Goal: Task Accomplishment & Management: Complete application form

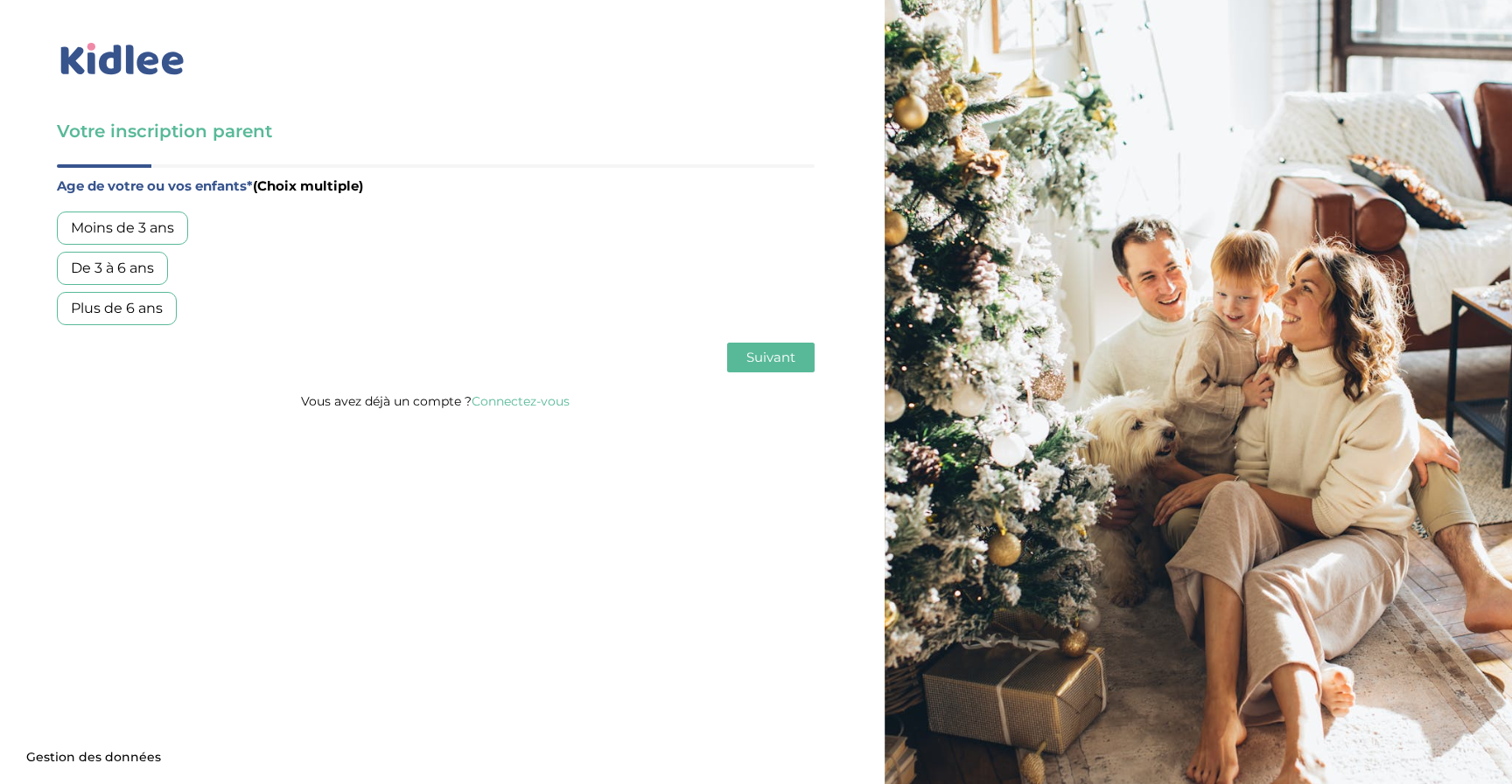
click at [508, 396] on link "Connectez-vous" at bounding box center [520, 401] width 98 height 15
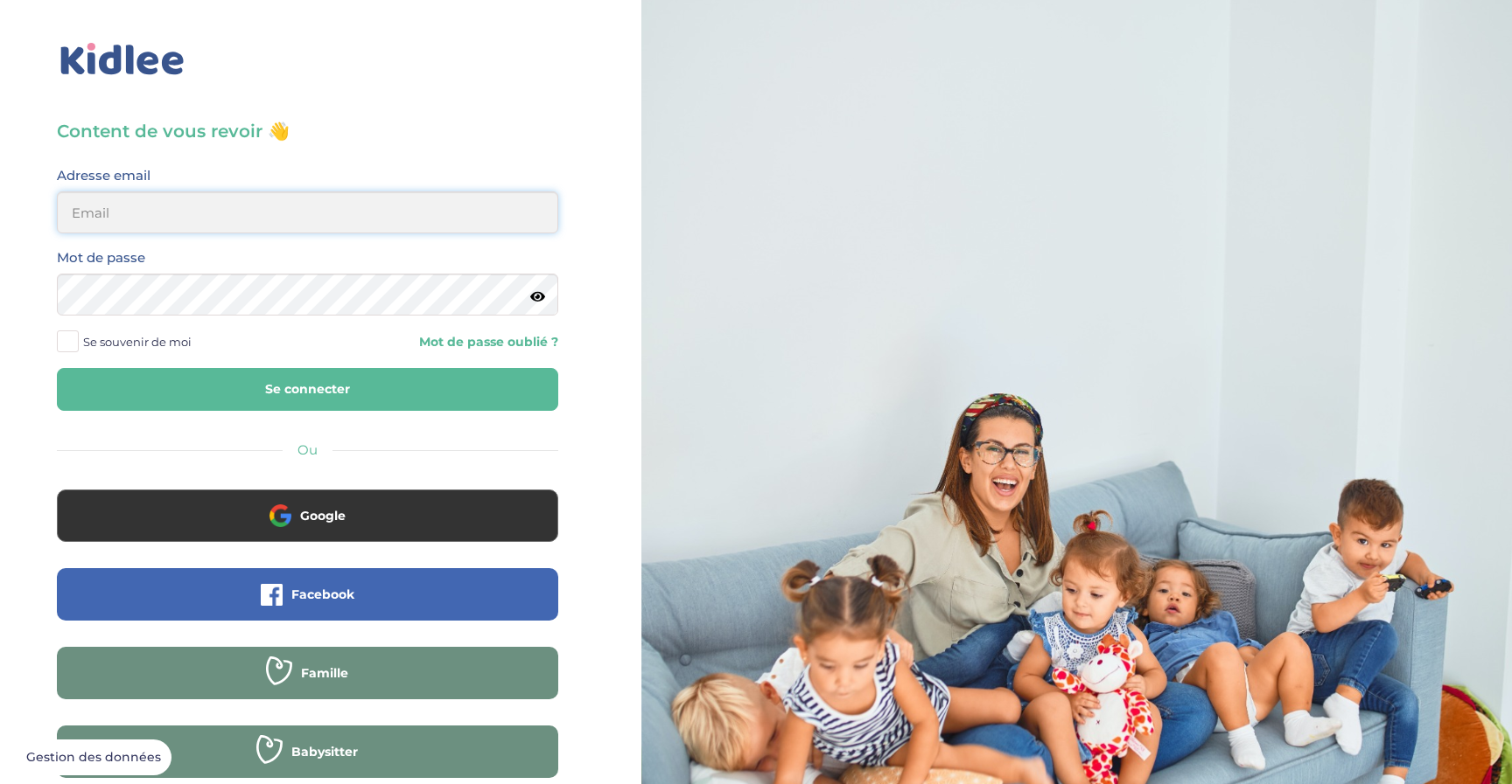
click at [129, 198] on input "email" at bounding box center [307, 212] width 502 height 42
type input "[PERSON_NAME][EMAIL_ADDRESS][DOMAIN_NAME]"
click at [301, 388] on button "Se connecter" at bounding box center [307, 389] width 502 height 43
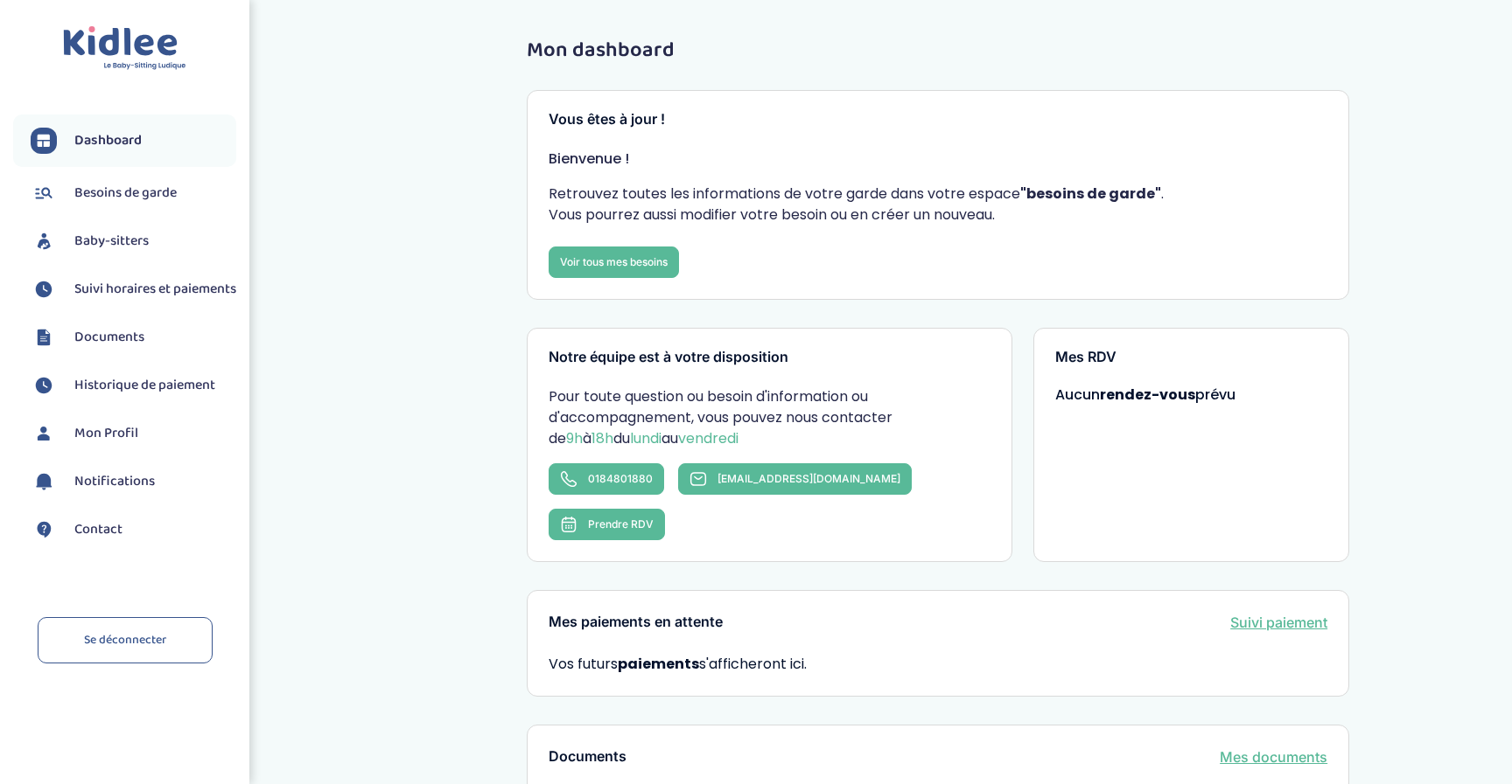
click at [97, 243] on span "Baby-sitters" at bounding box center [112, 241] width 75 height 21
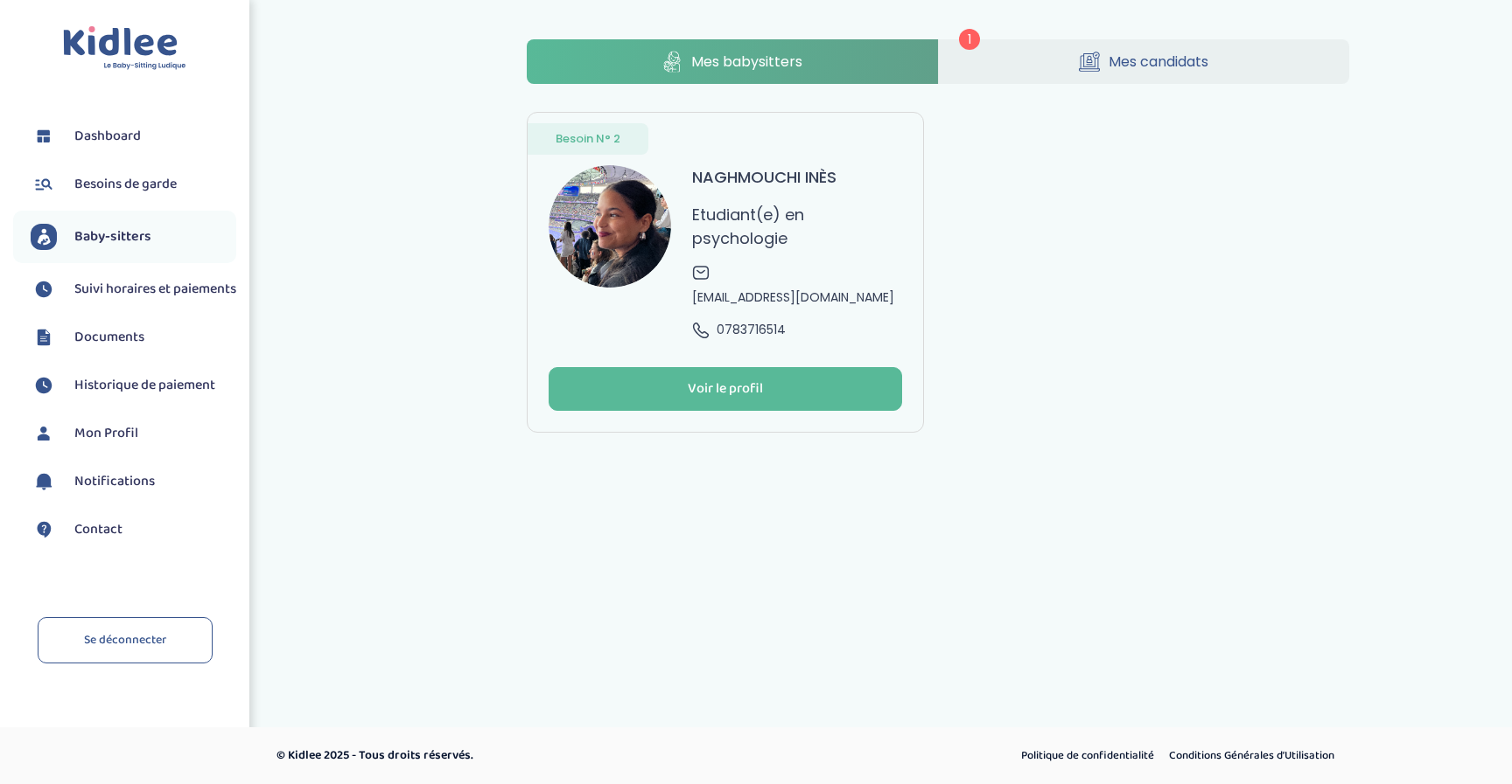
click at [1168, 67] on span "Mes candidats" at bounding box center [1157, 62] width 99 height 22
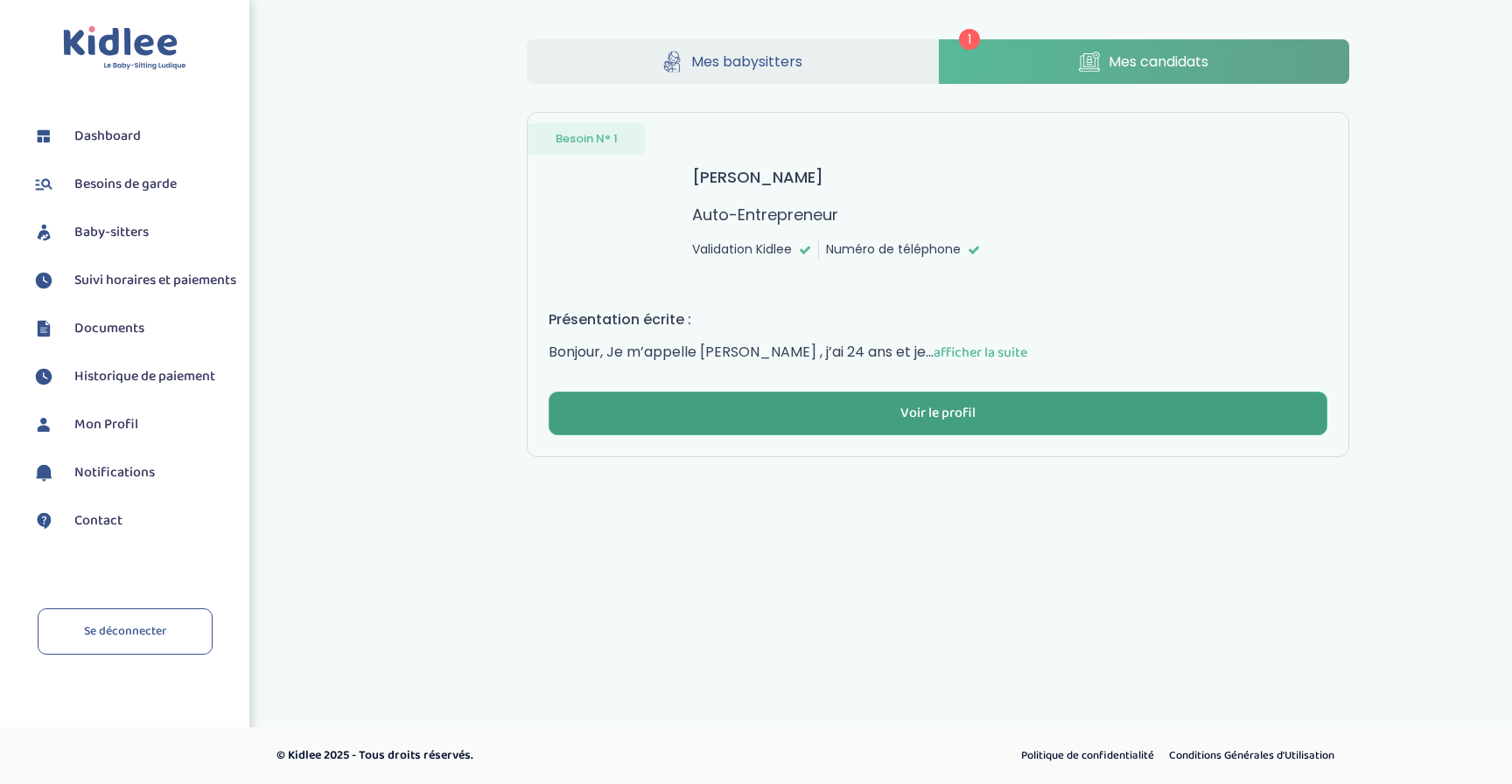
click at [882, 410] on button "Voir le profil" at bounding box center [937, 414] width 779 height 44
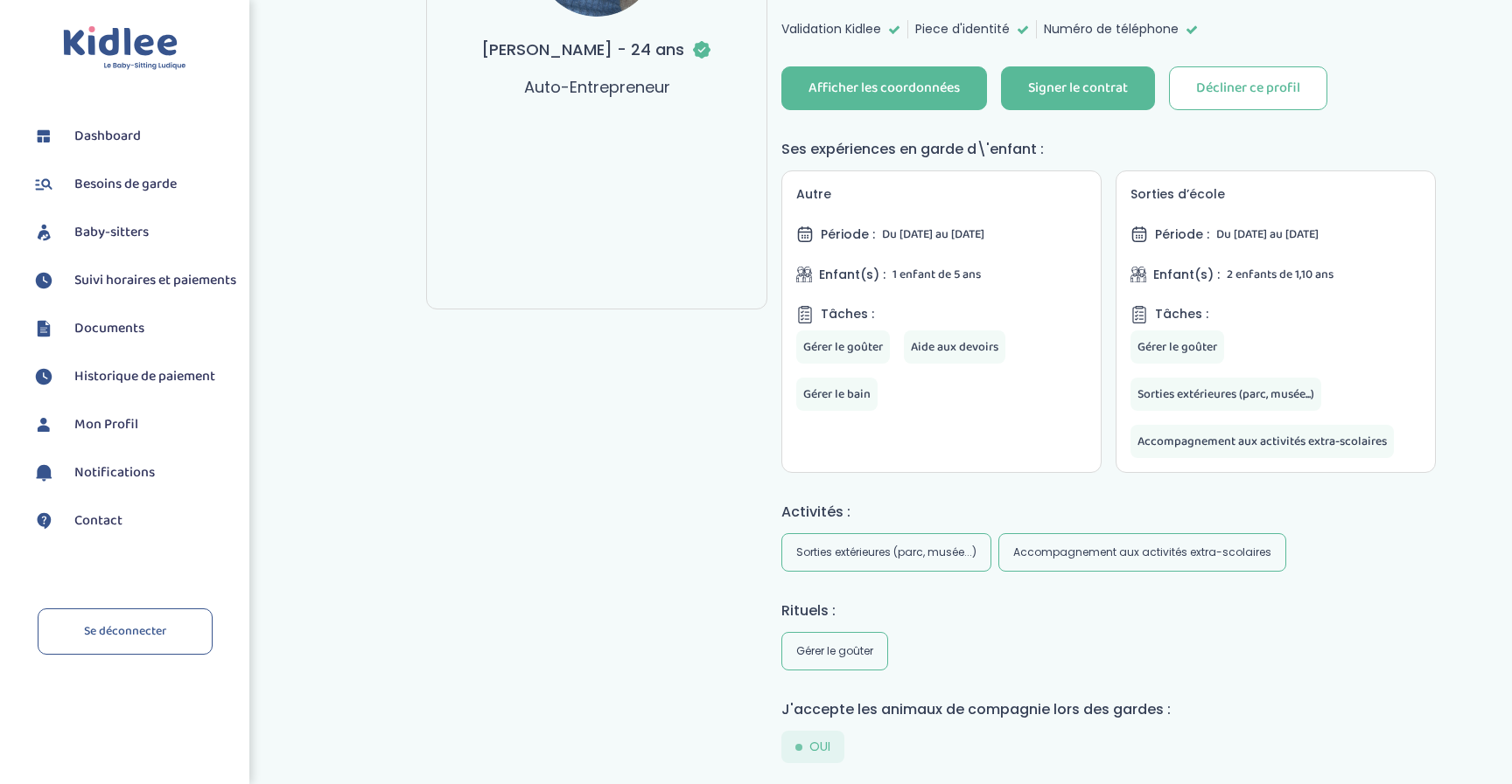
scroll to position [53, 0]
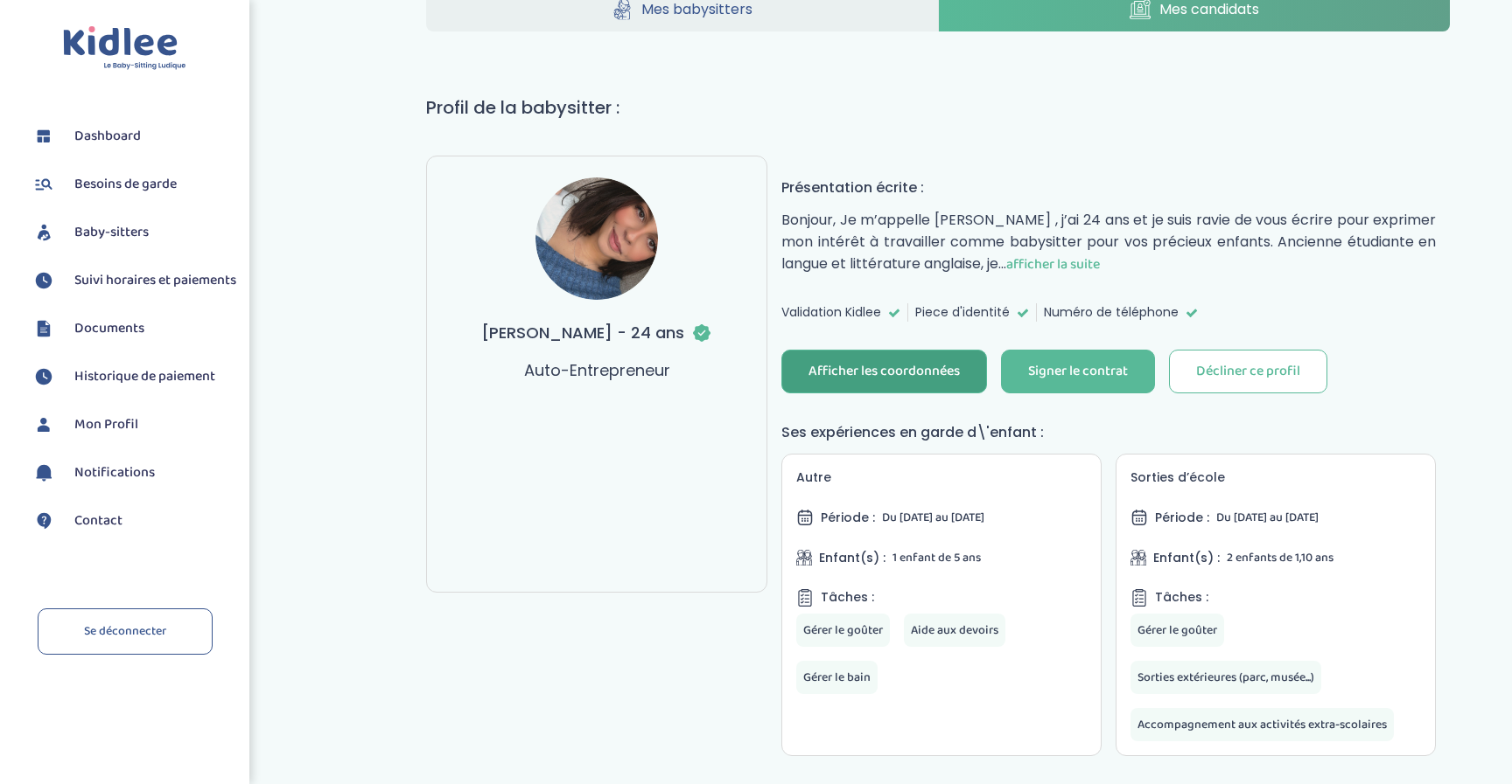
click at [854, 368] on div "Afficher les coordonnées" at bounding box center [884, 372] width 151 height 20
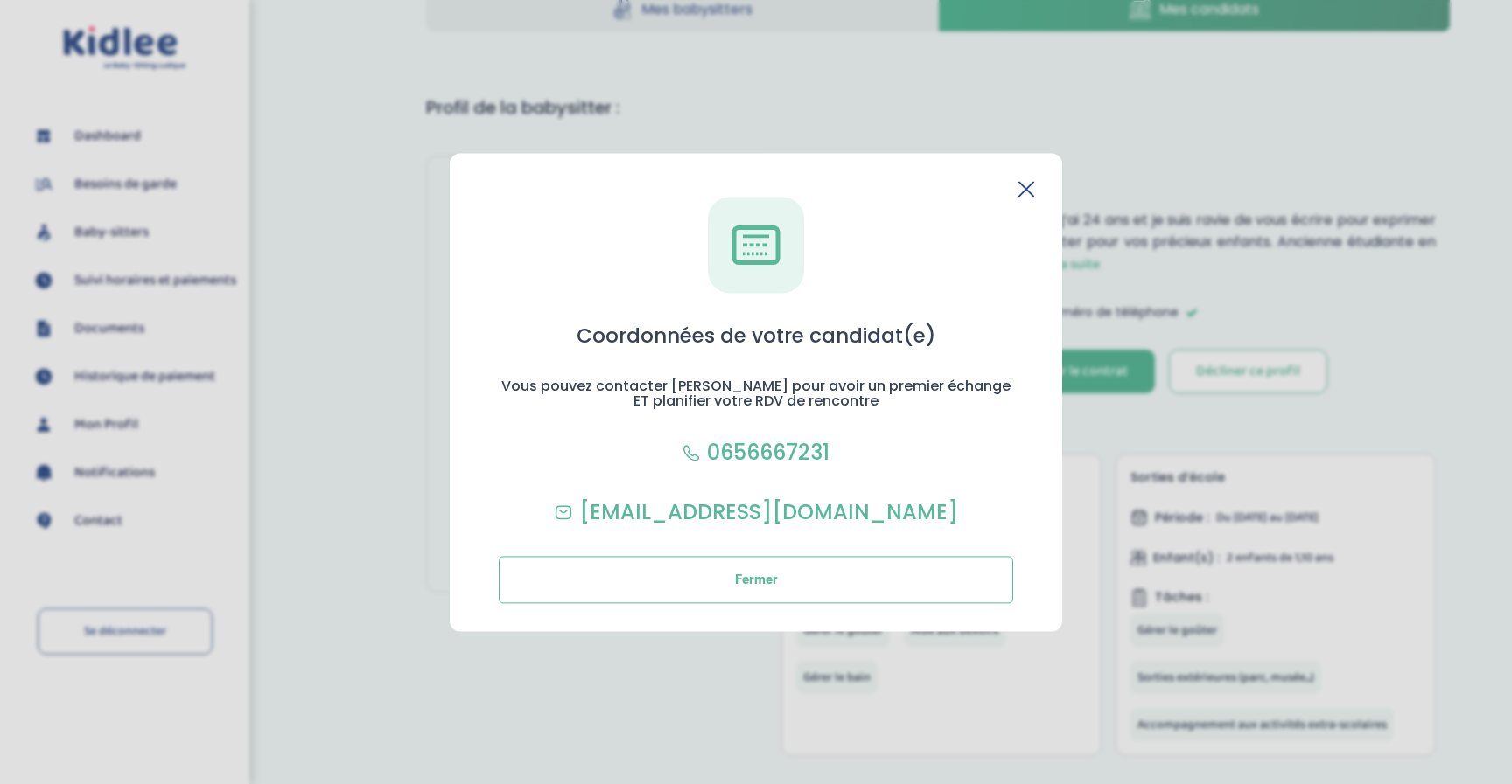
click at [1283, 103] on section "Coordonnées de votre candidat(e) Vous pouvez contacter Yasmine pour avoir un pr…" at bounding box center [756, 392] width 1512 height 784
click at [1025, 192] on icon at bounding box center [1026, 189] width 16 height 15
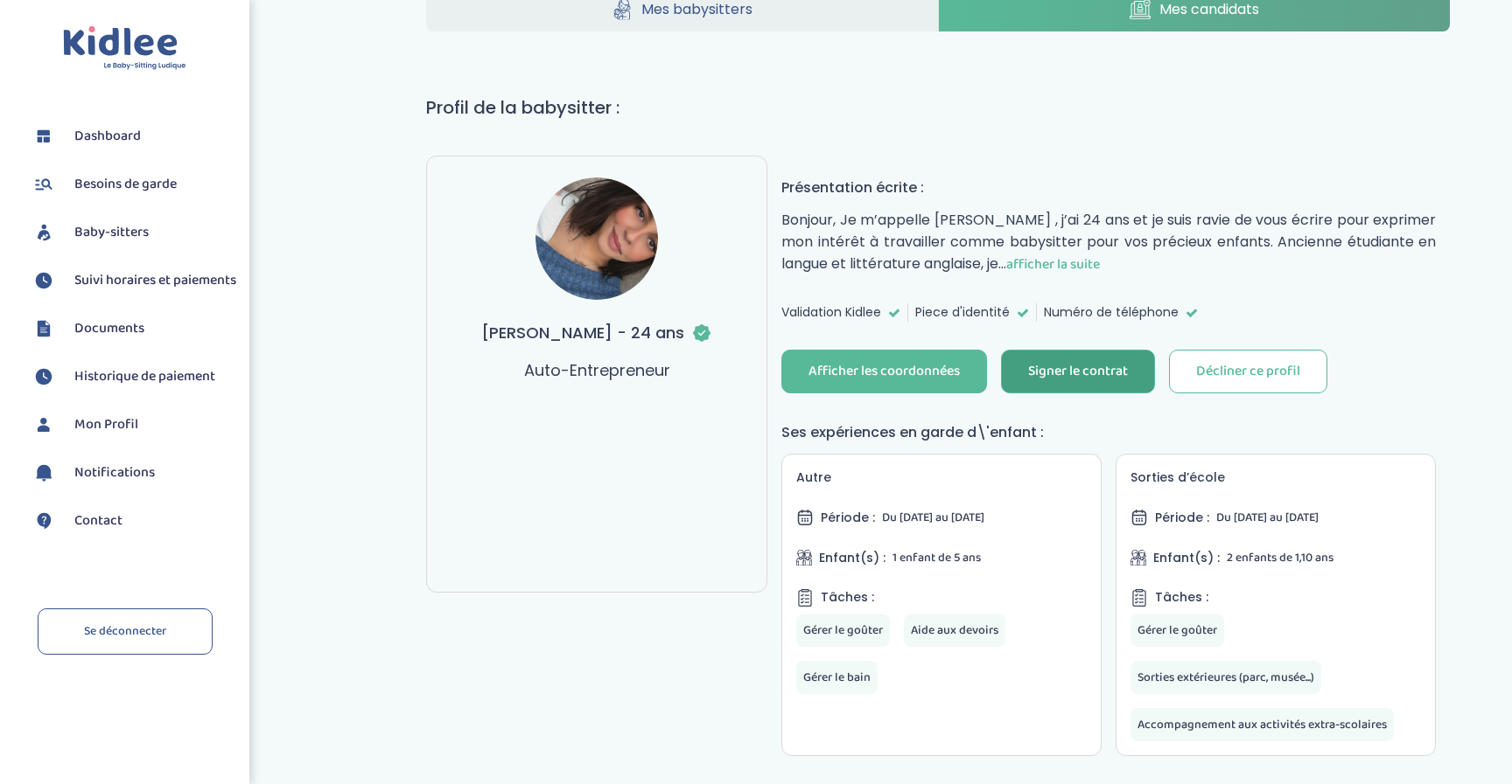
click at [1073, 368] on div "Signer le contrat" at bounding box center [1077, 372] width 99 height 20
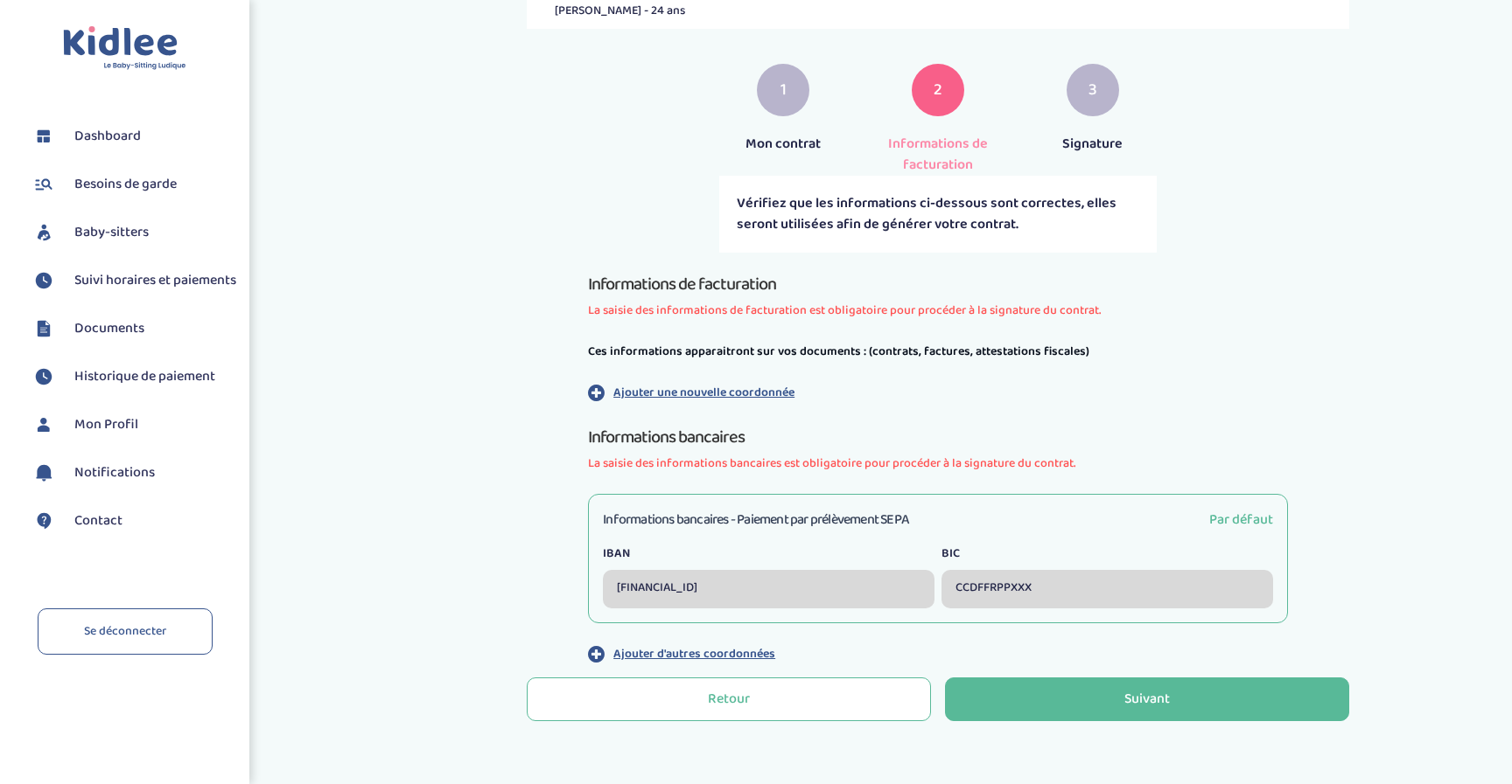
scroll to position [327, 0]
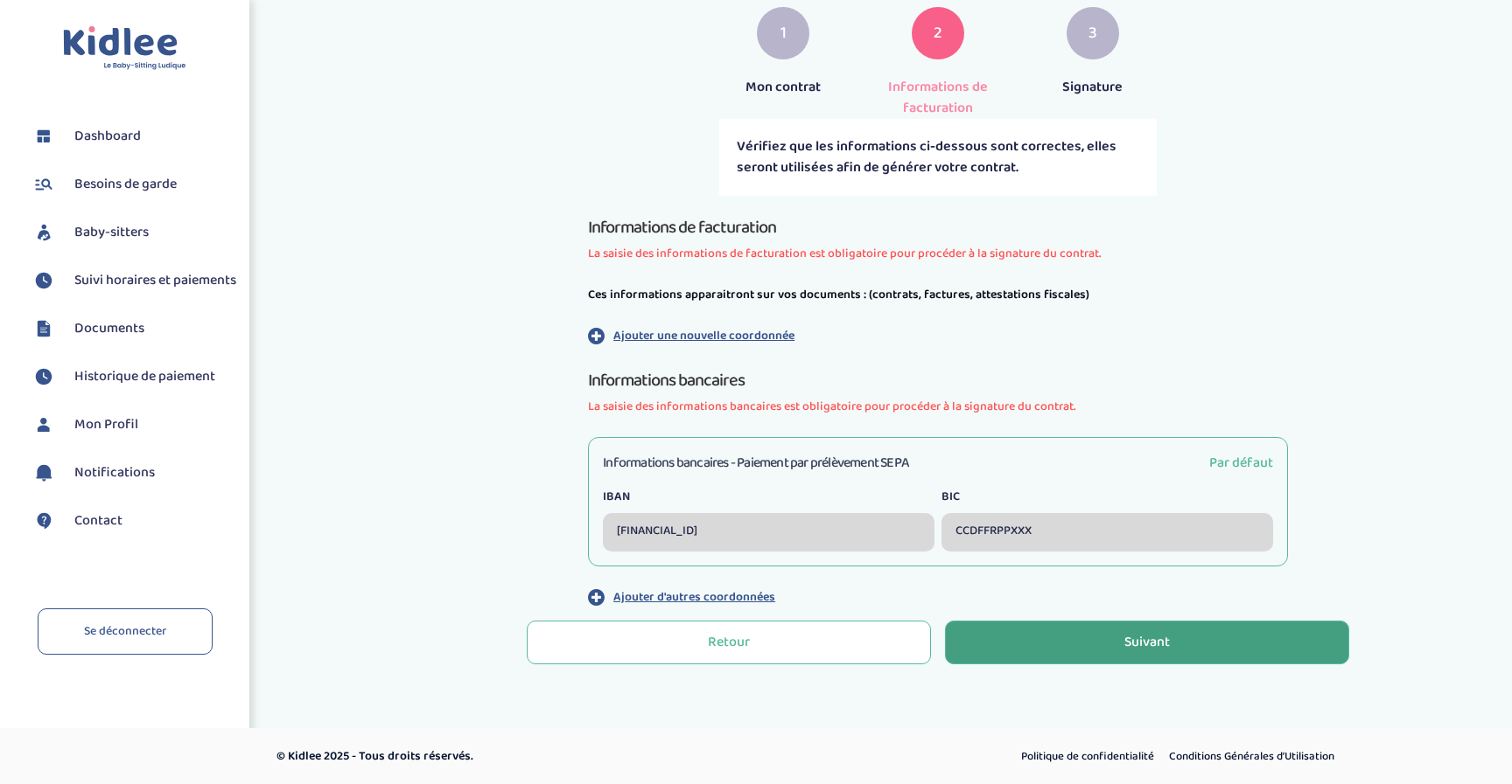
click at [1030, 643] on button "Suivant" at bounding box center [1146, 643] width 404 height 44
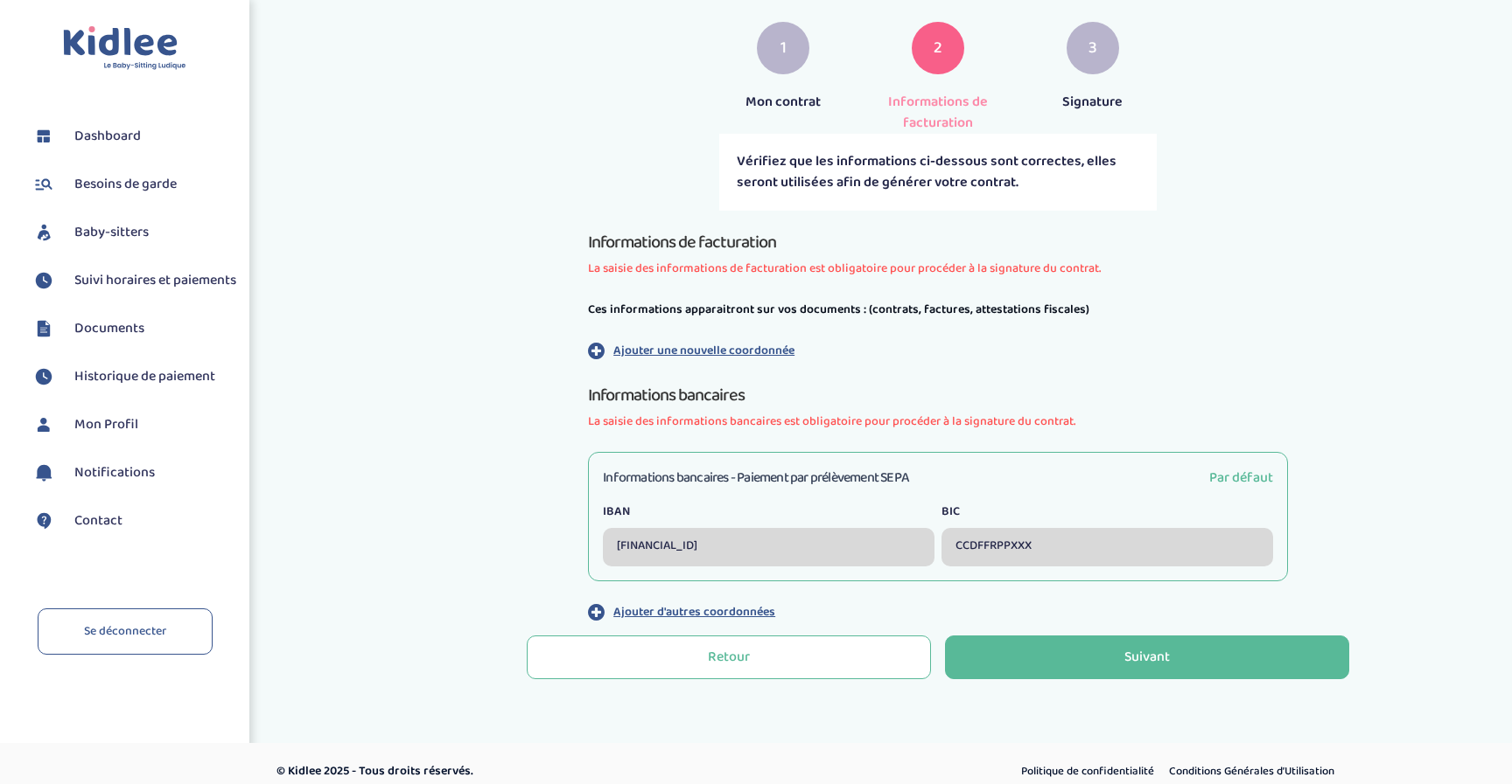
scroll to position [327, 0]
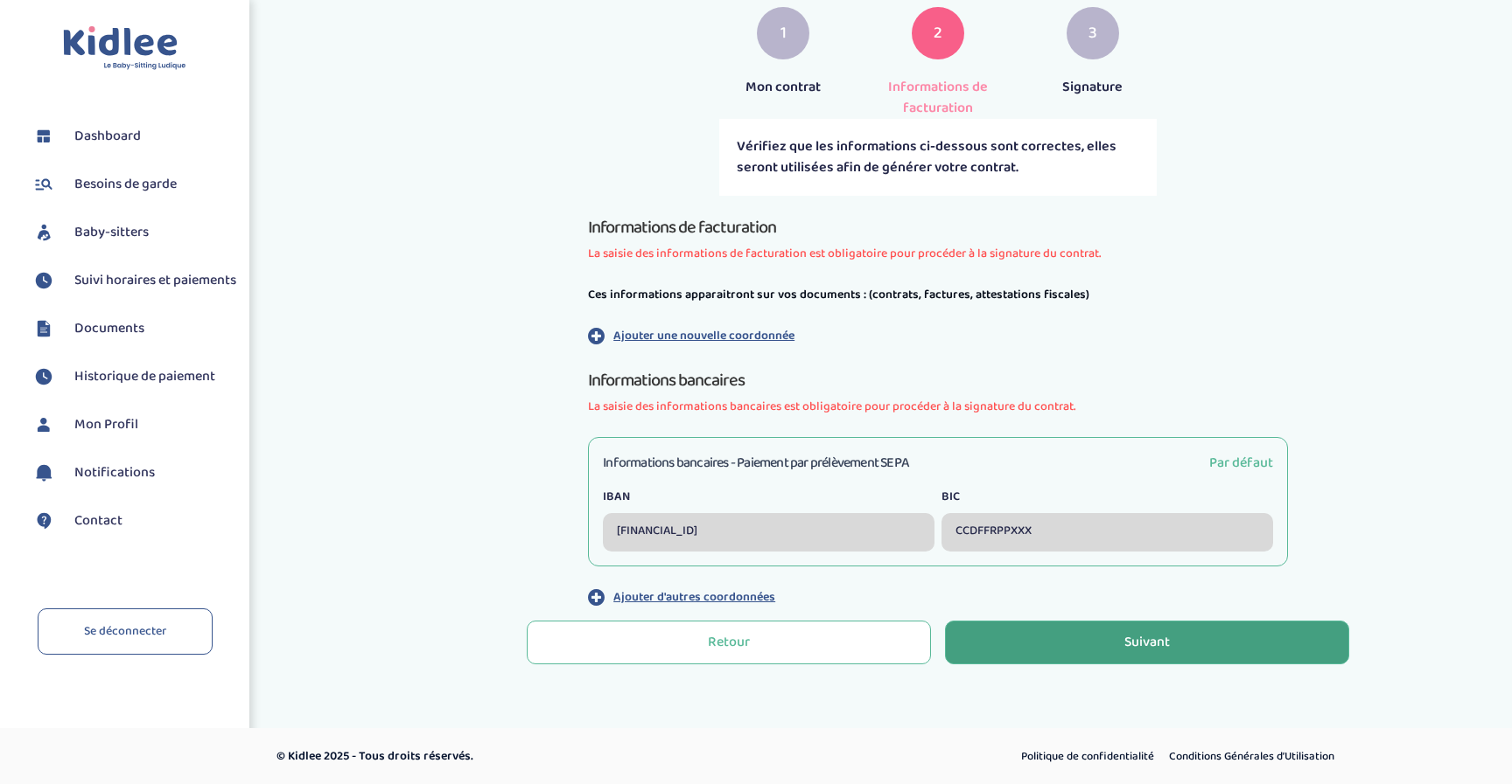
click at [1137, 646] on div "Suivant" at bounding box center [1147, 643] width 46 height 20
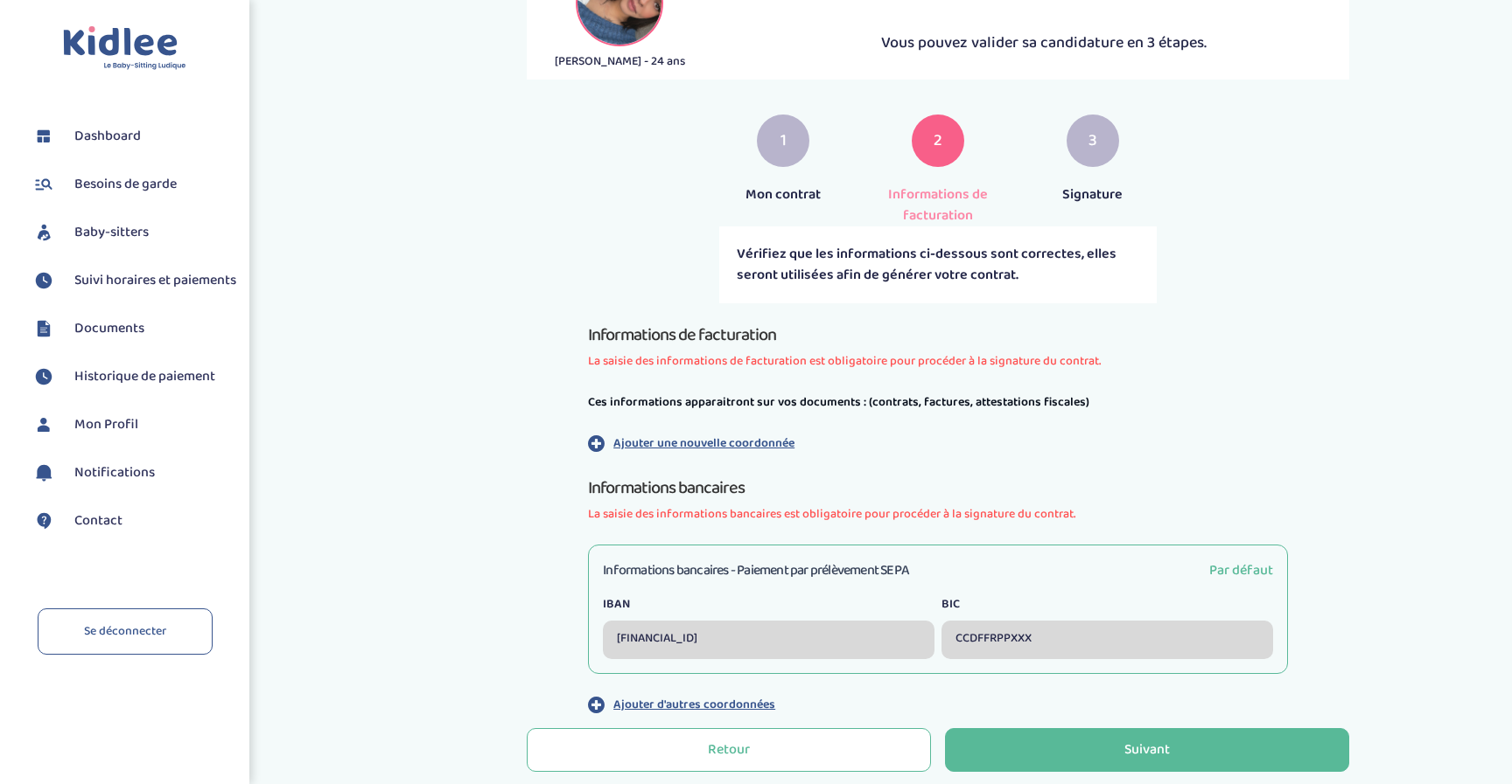
scroll to position [327, 0]
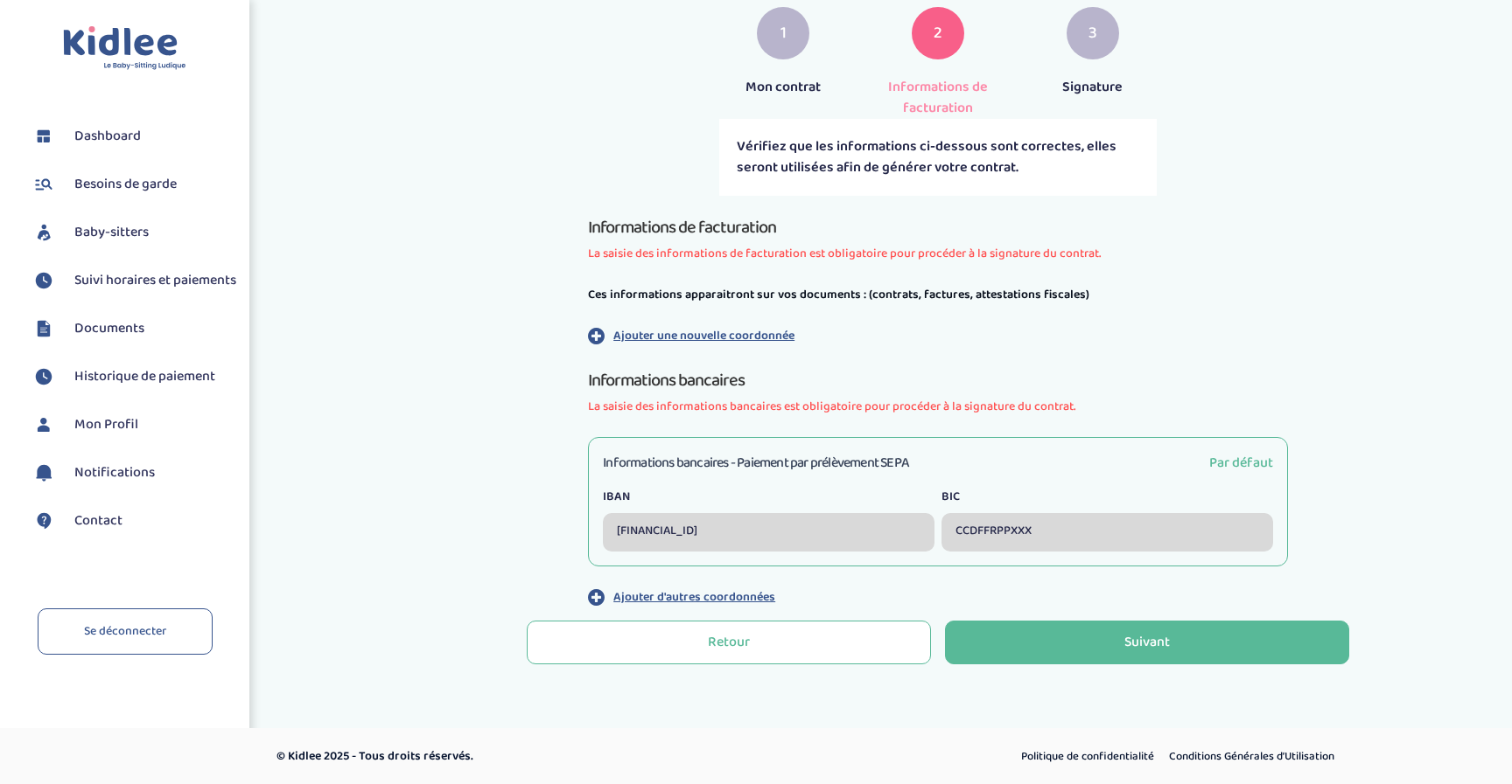
click at [680, 461] on h3 "Informations bancaires - Paiement par prélèvement SEPA" at bounding box center [756, 463] width 306 height 22
click at [680, 543] on div "[FINANCIAL_ID]" at bounding box center [769, 532] width 332 height 38
click at [675, 532] on div "[FINANCIAL_ID]" at bounding box center [769, 532] width 332 height 38
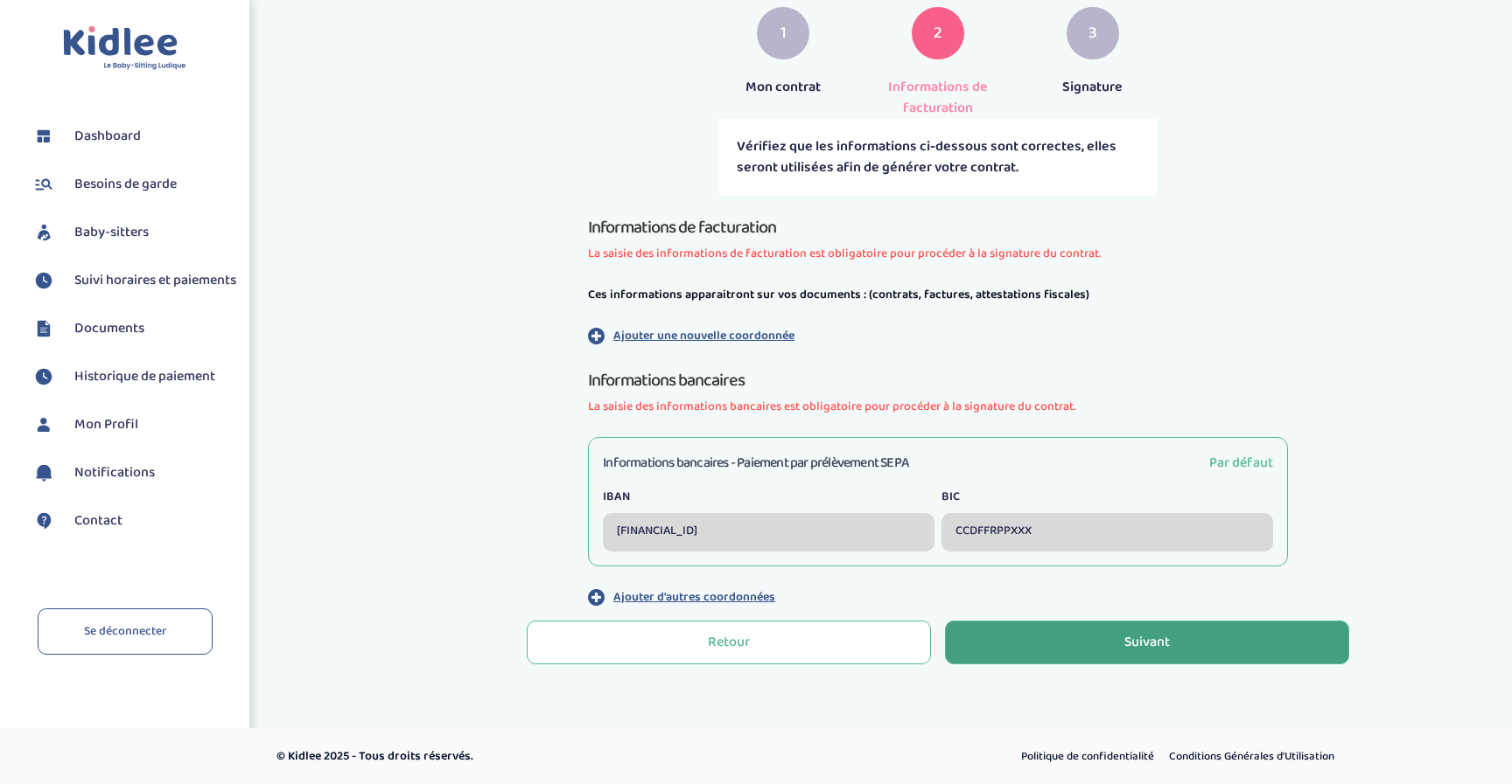
click at [1136, 645] on div "Suivant" at bounding box center [1147, 643] width 46 height 20
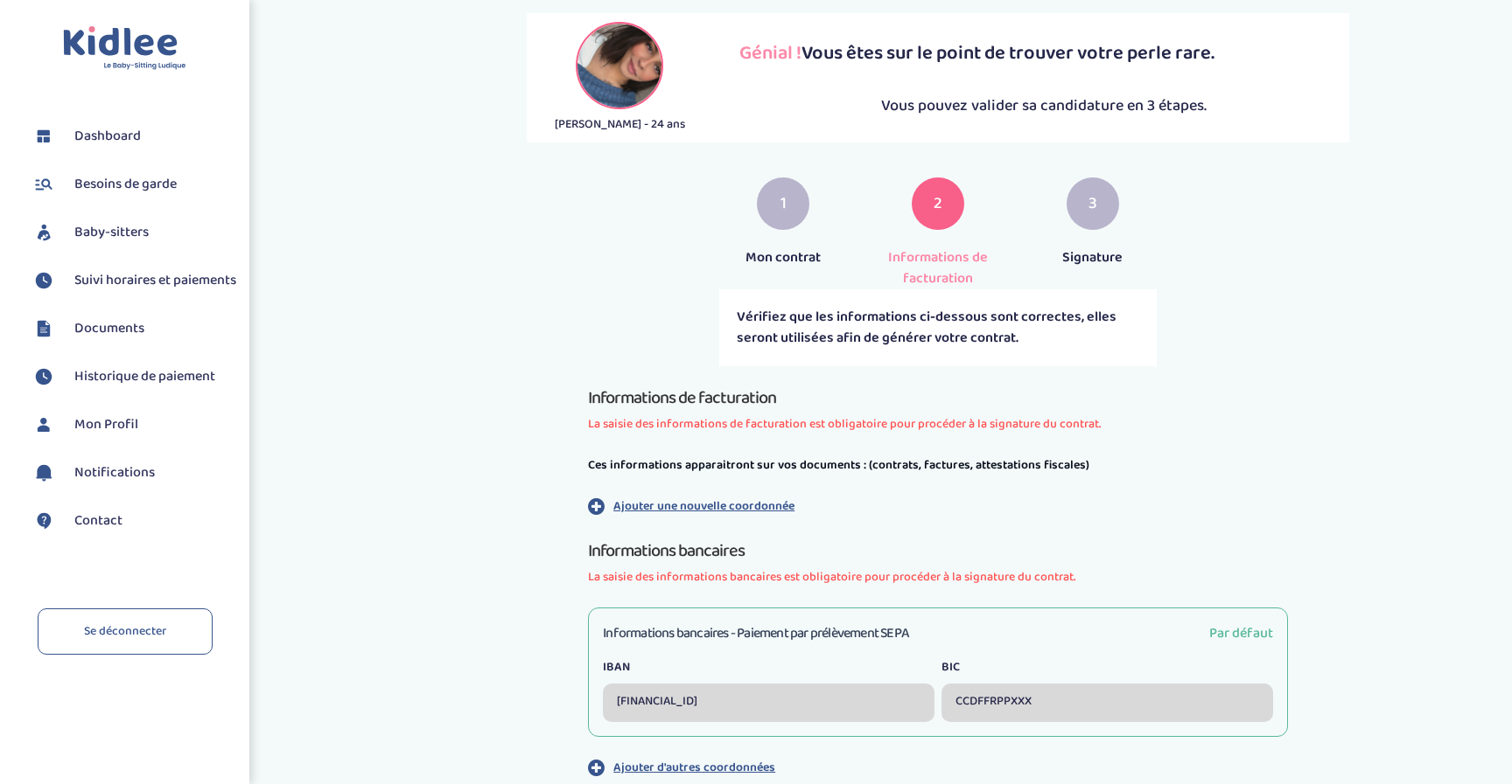
scroll to position [156, 0]
click at [704, 506] on p "Ajouter une nouvelle coordonnée" at bounding box center [703, 508] width 181 height 18
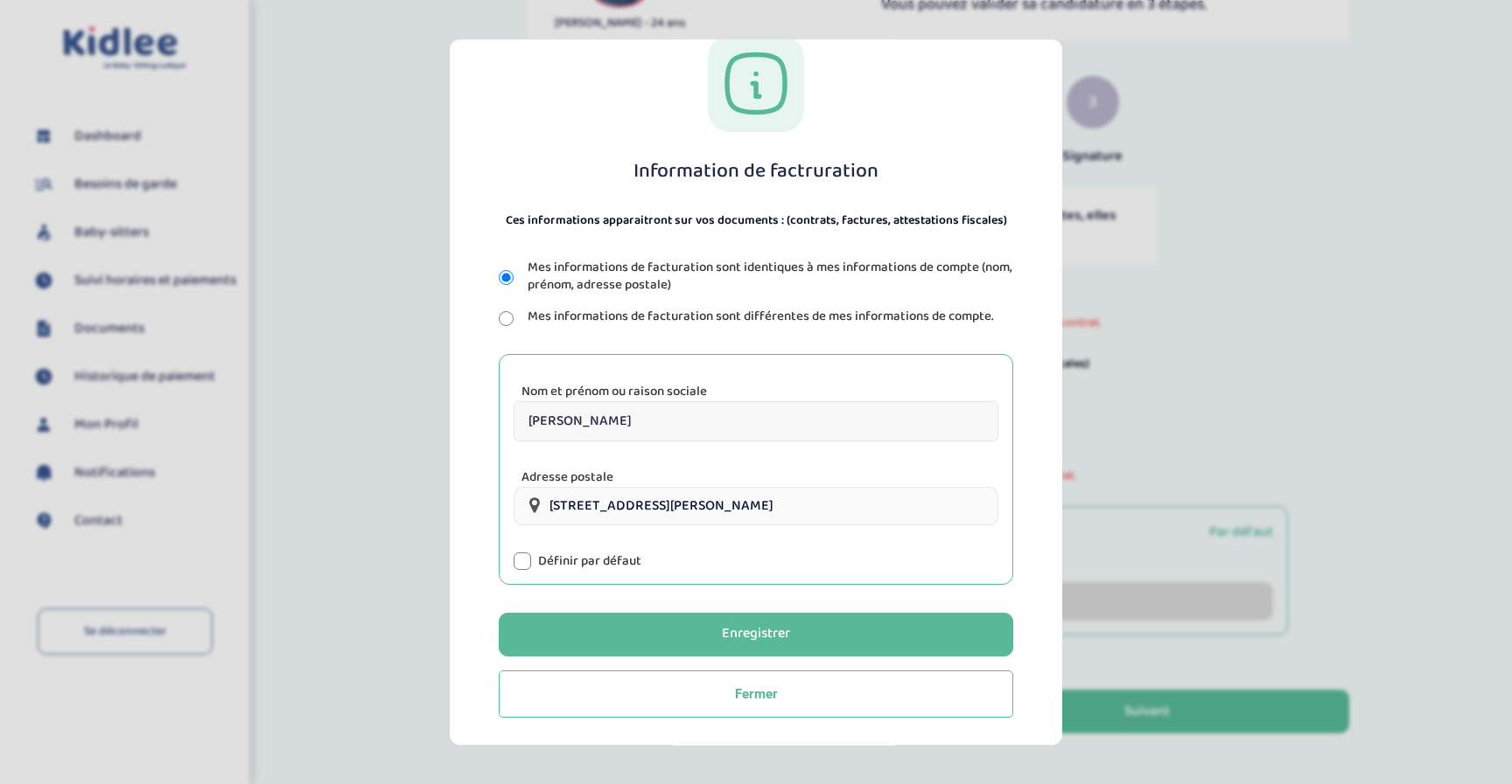
scroll to position [299, 0]
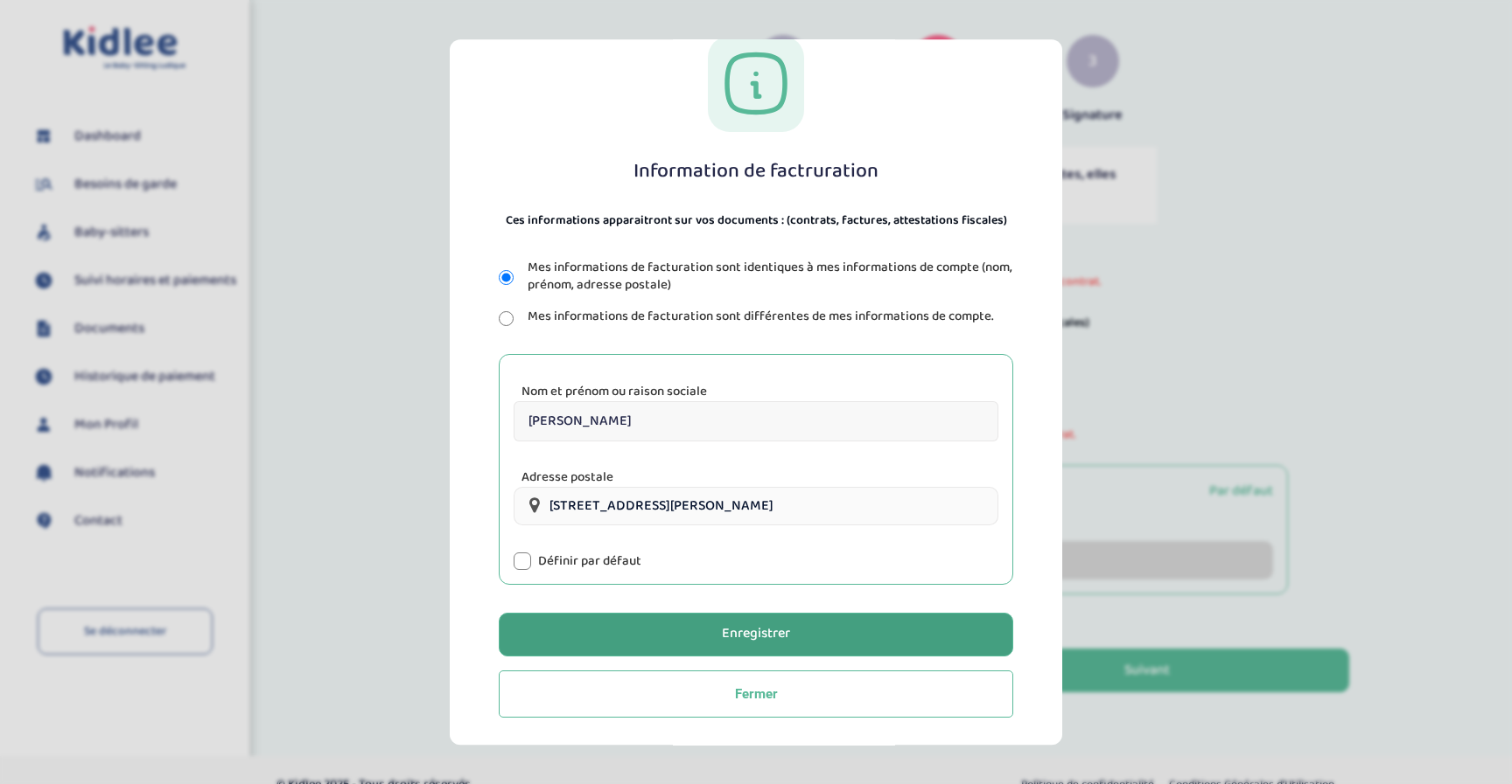
click at [628, 633] on button "Enregistrer" at bounding box center [756, 634] width 514 height 44
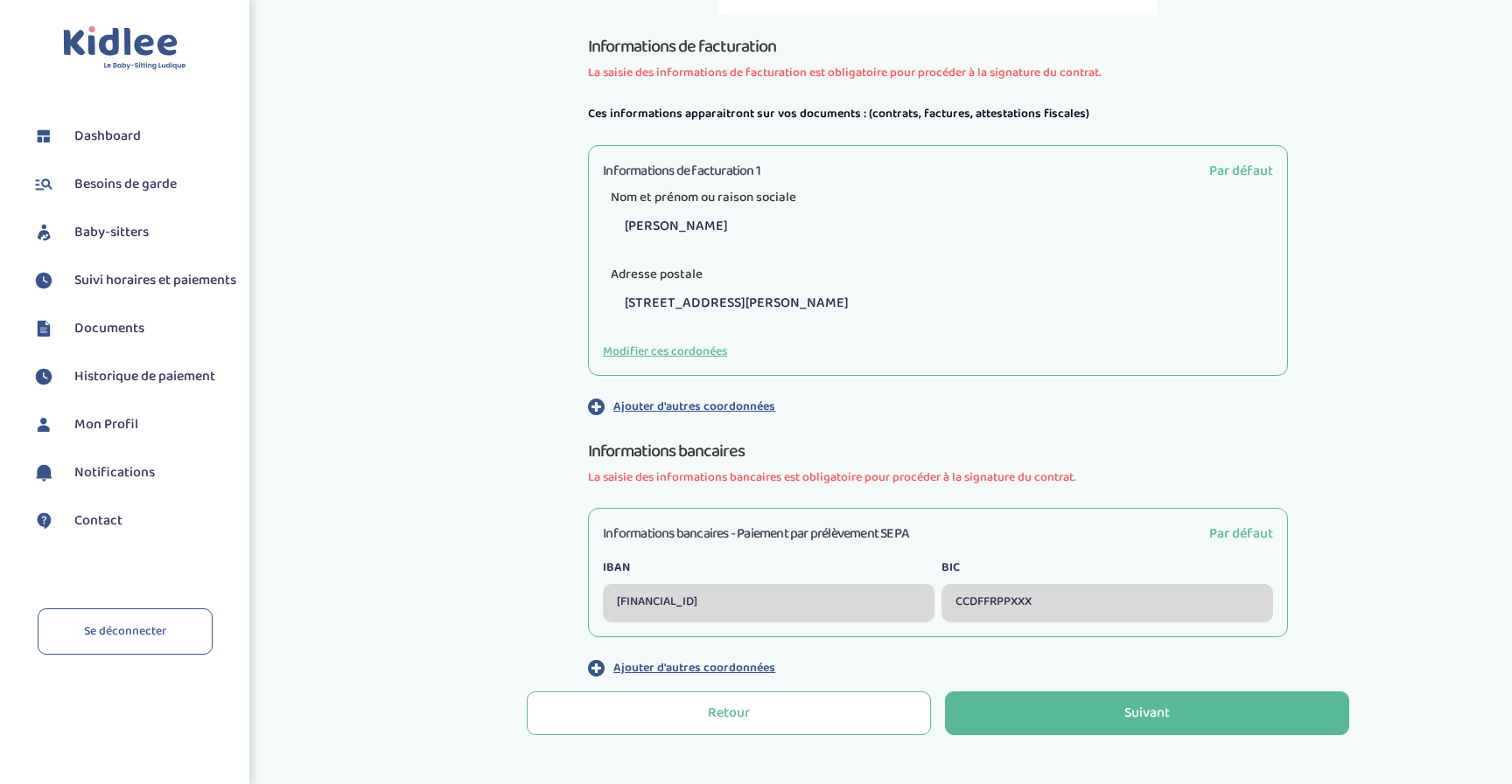
scroll to position [507, 0]
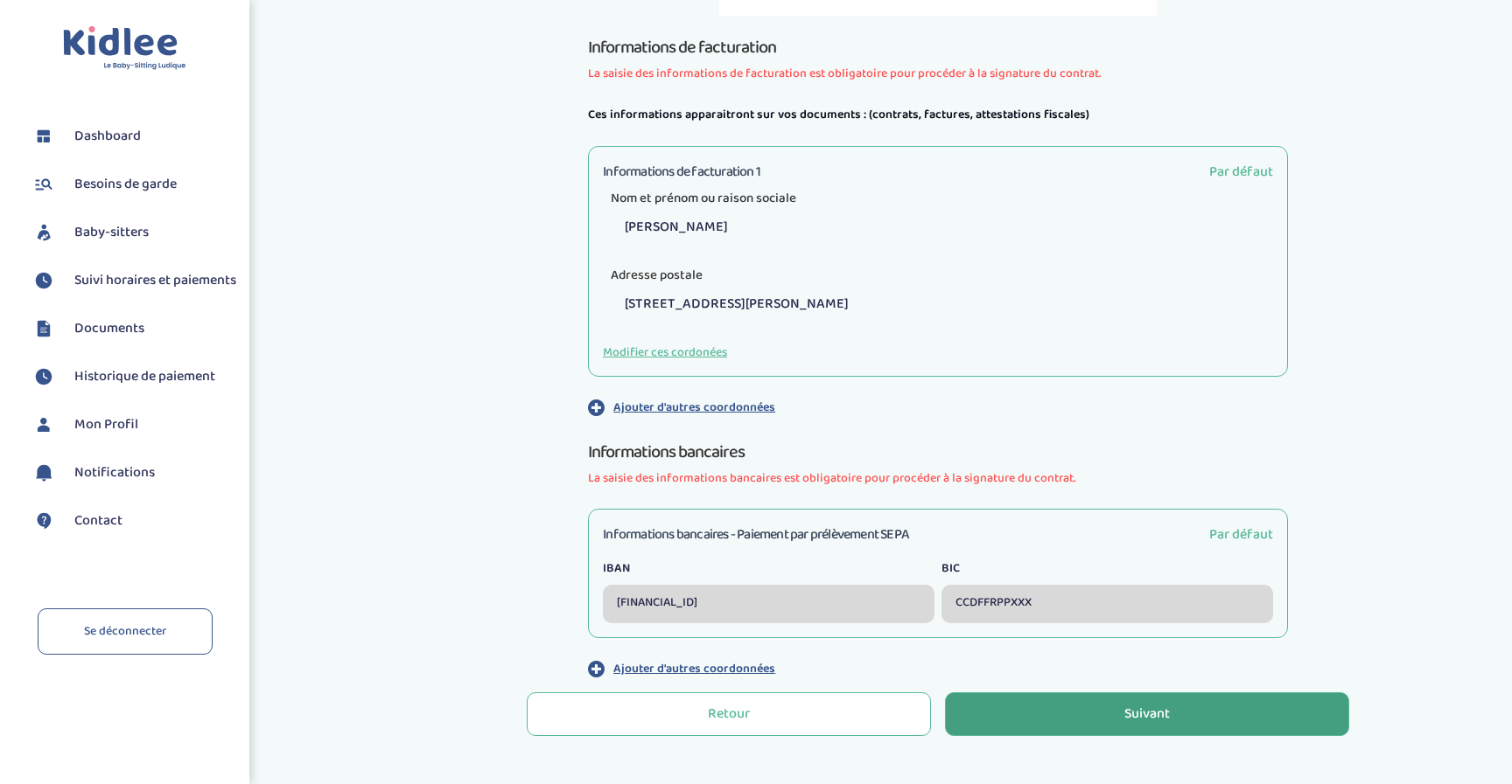
click at [1091, 720] on button "Suivant" at bounding box center [1146, 715] width 404 height 44
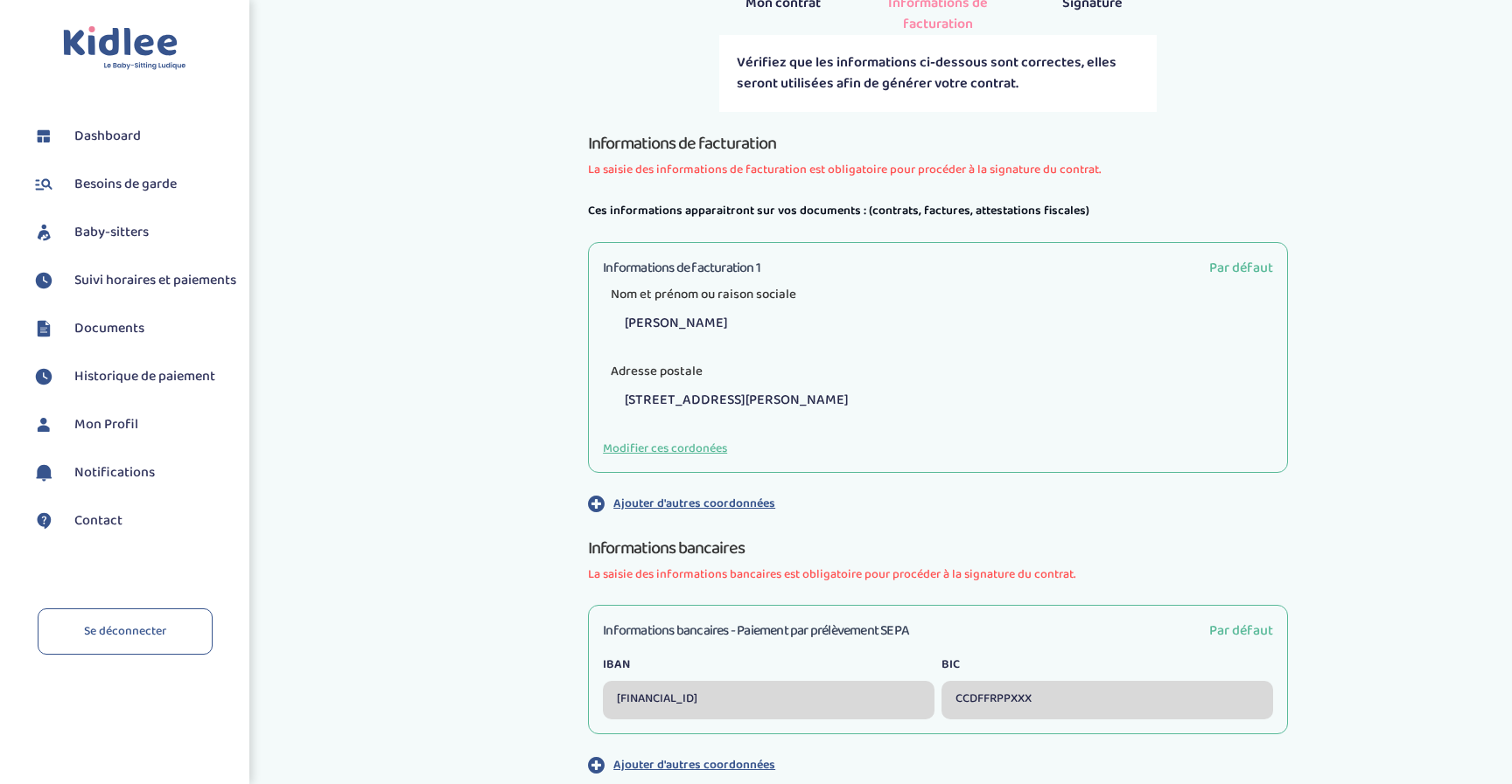
scroll to position [579, 0]
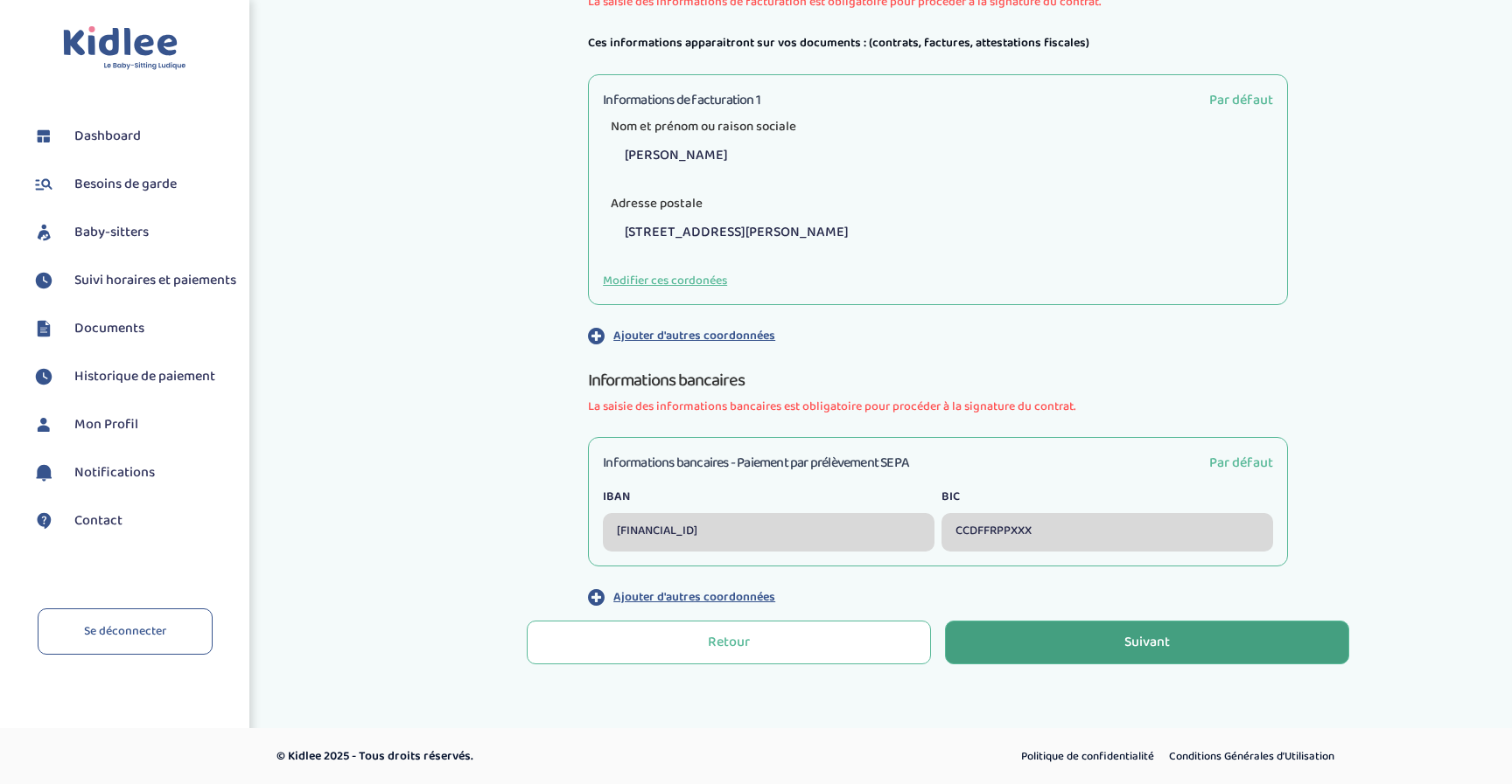
click at [1165, 624] on button "Suivant" at bounding box center [1146, 643] width 404 height 44
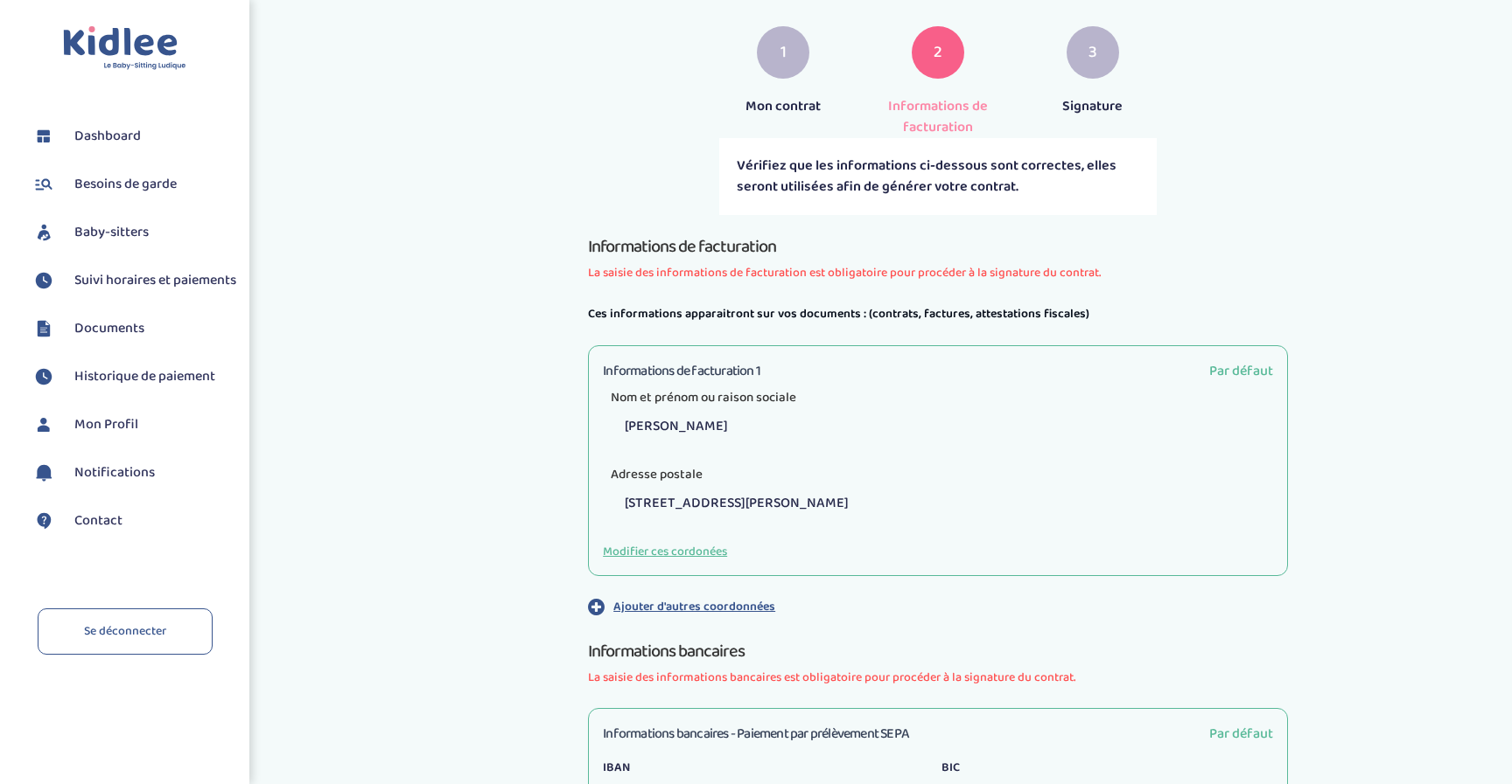
scroll to position [97, 0]
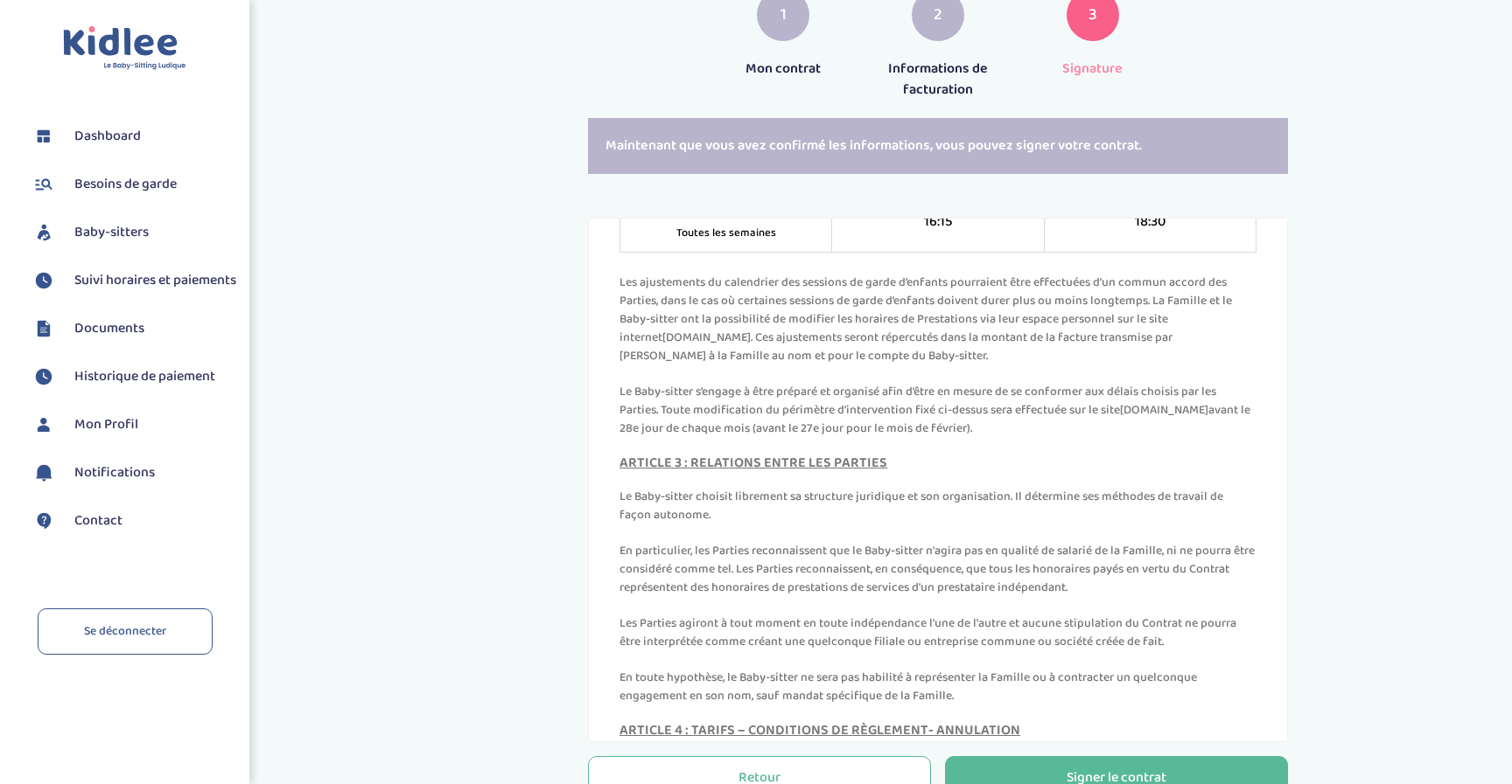
scroll to position [2089, 0]
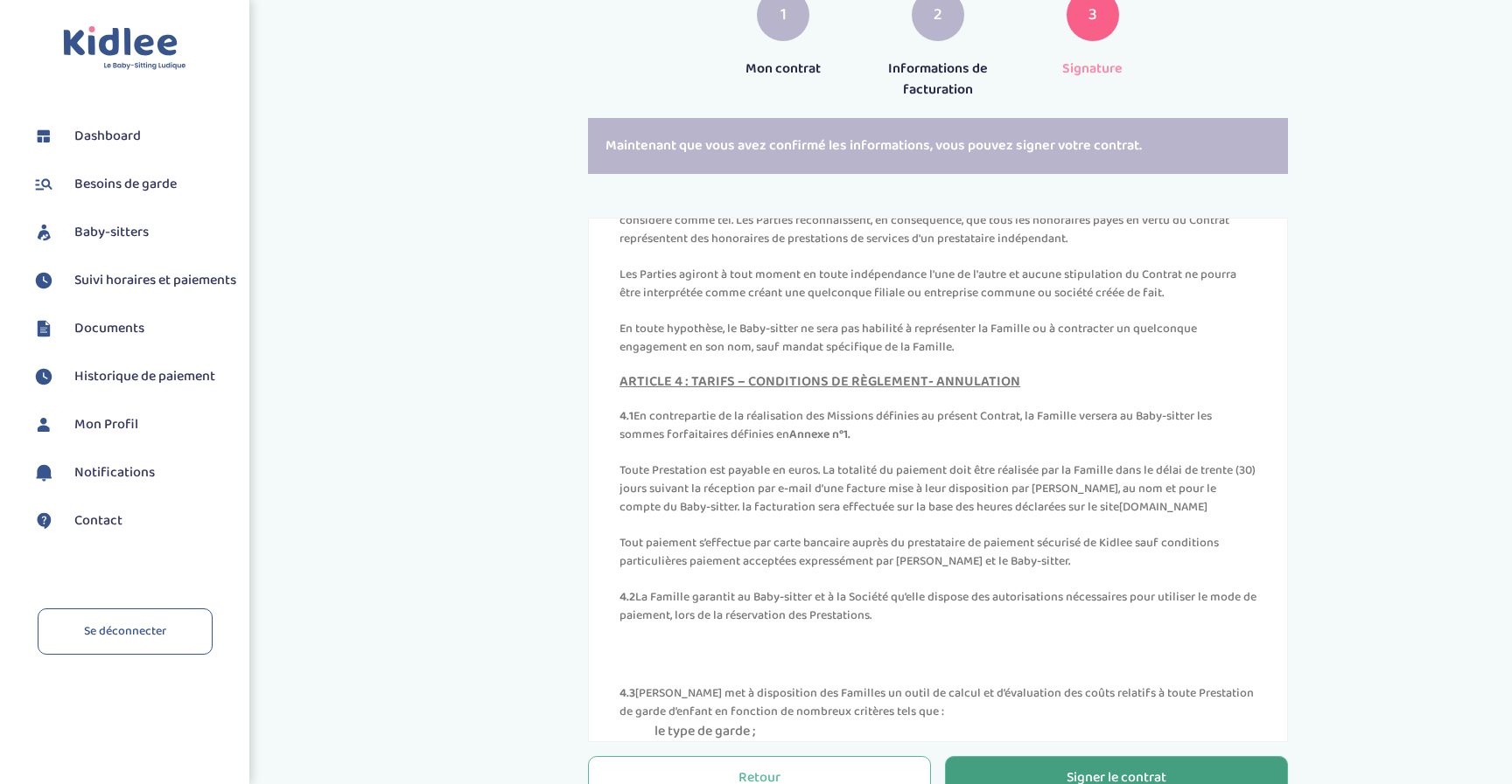
click at [983, 775] on button "Signer le contrat" at bounding box center [1116, 779] width 343 height 44
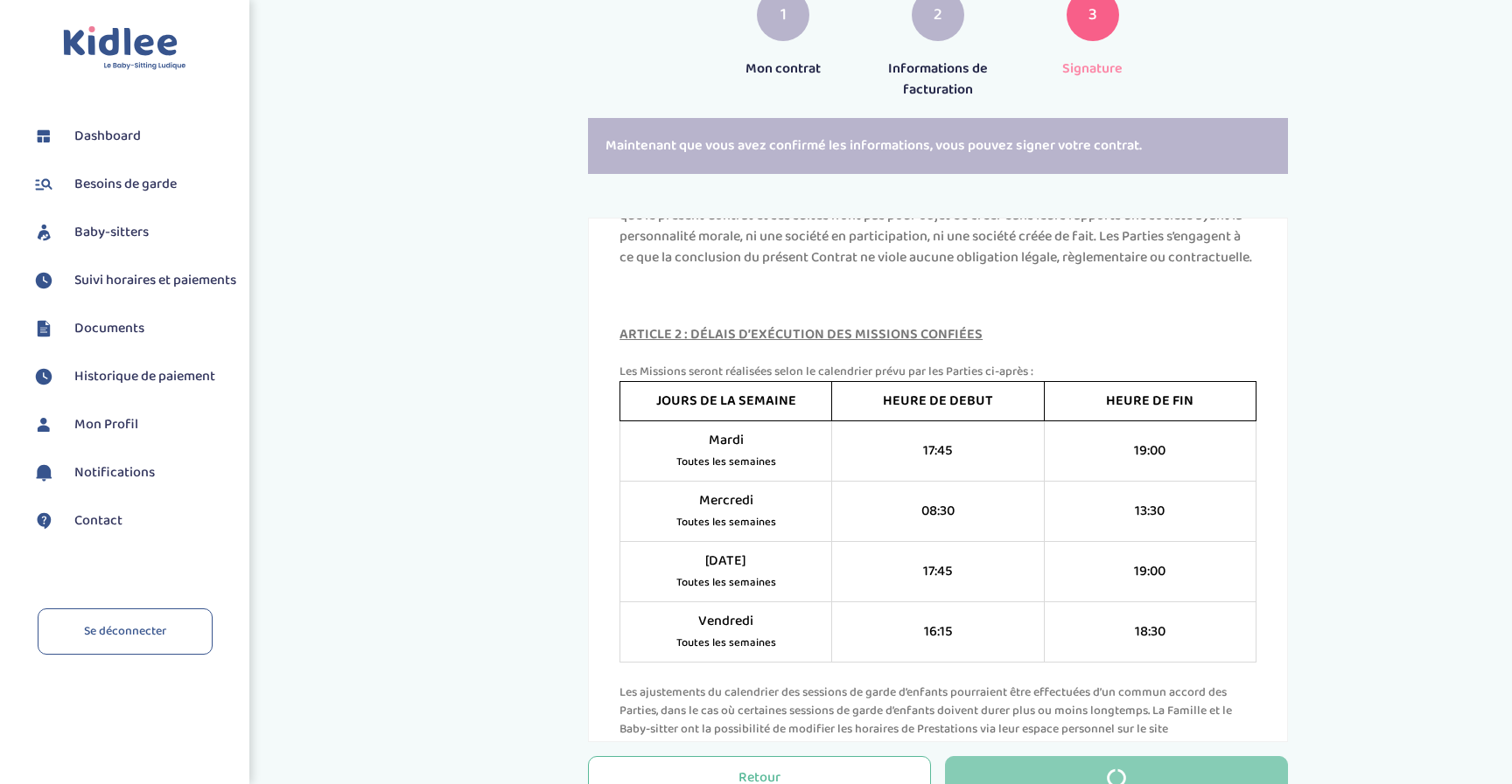
scroll to position [1028, 0]
